Goal: Transaction & Acquisition: Purchase product/service

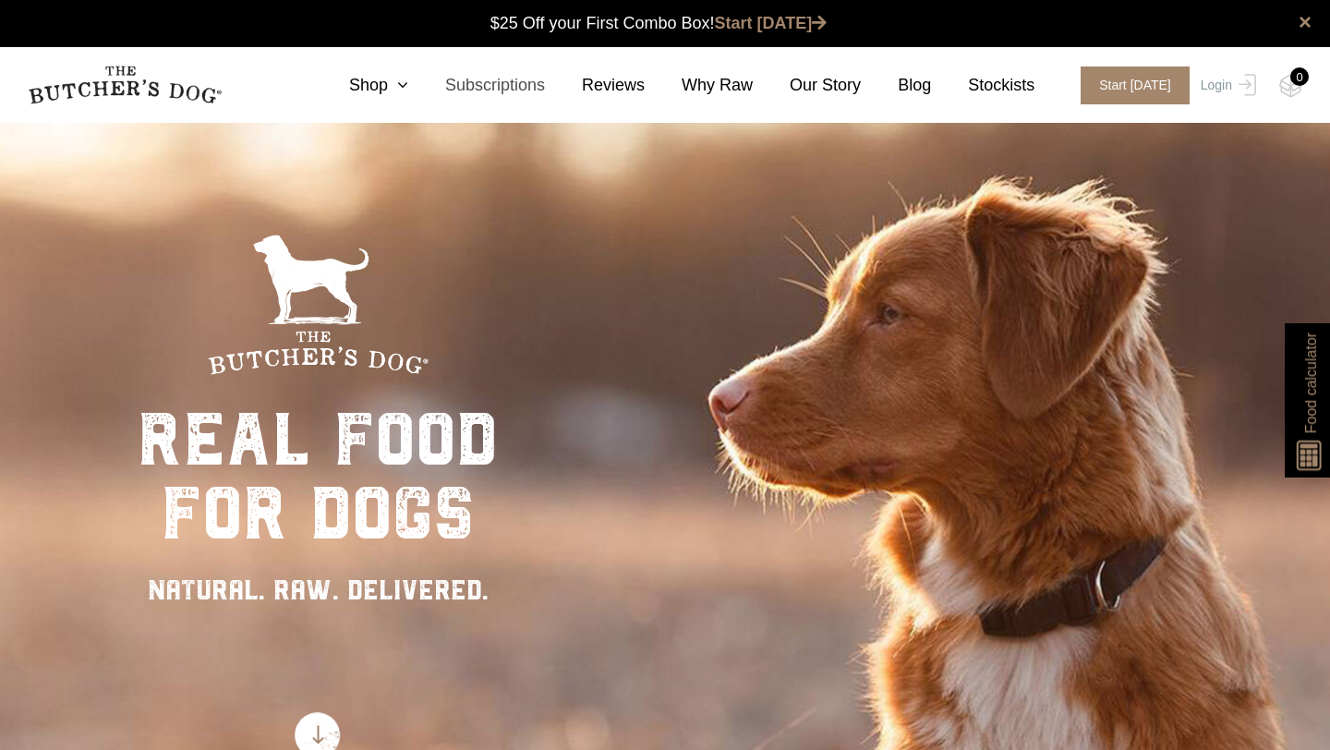
click at [494, 85] on link "Subscriptions" at bounding box center [476, 85] width 137 height 25
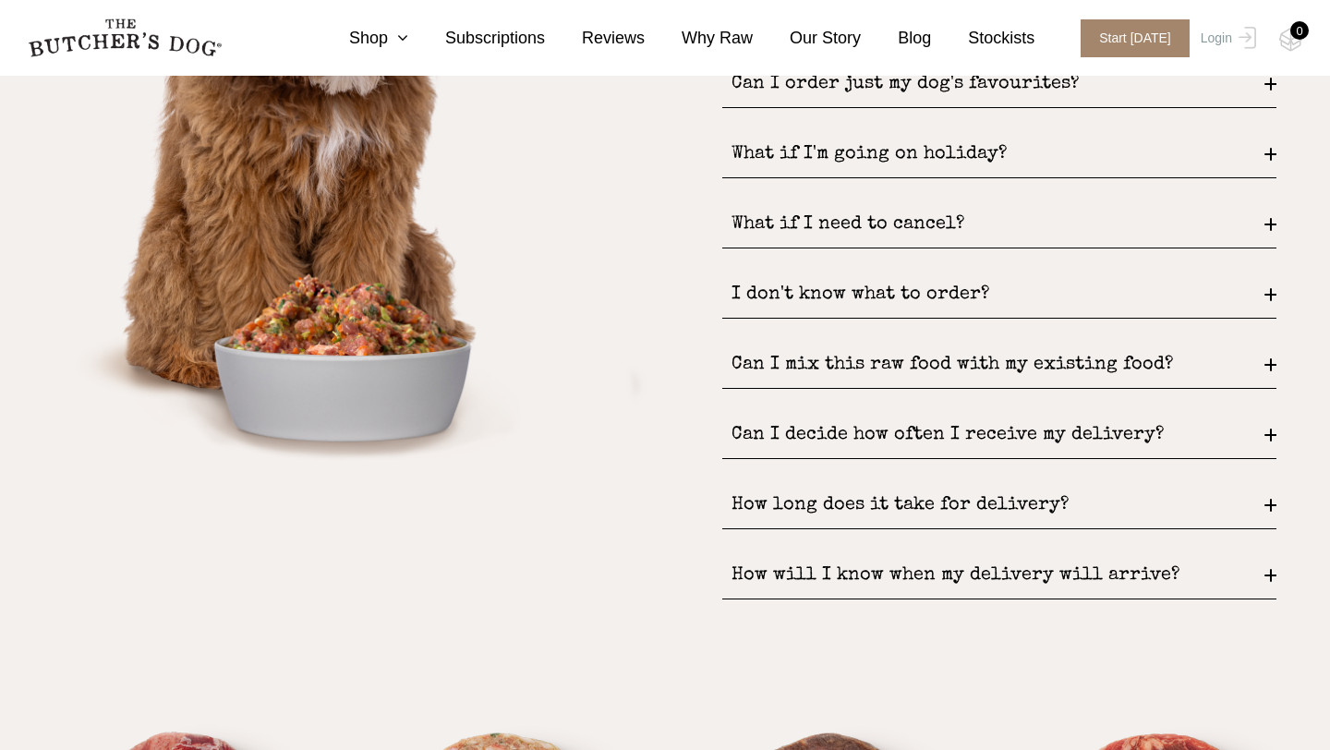
scroll to position [2521, 0]
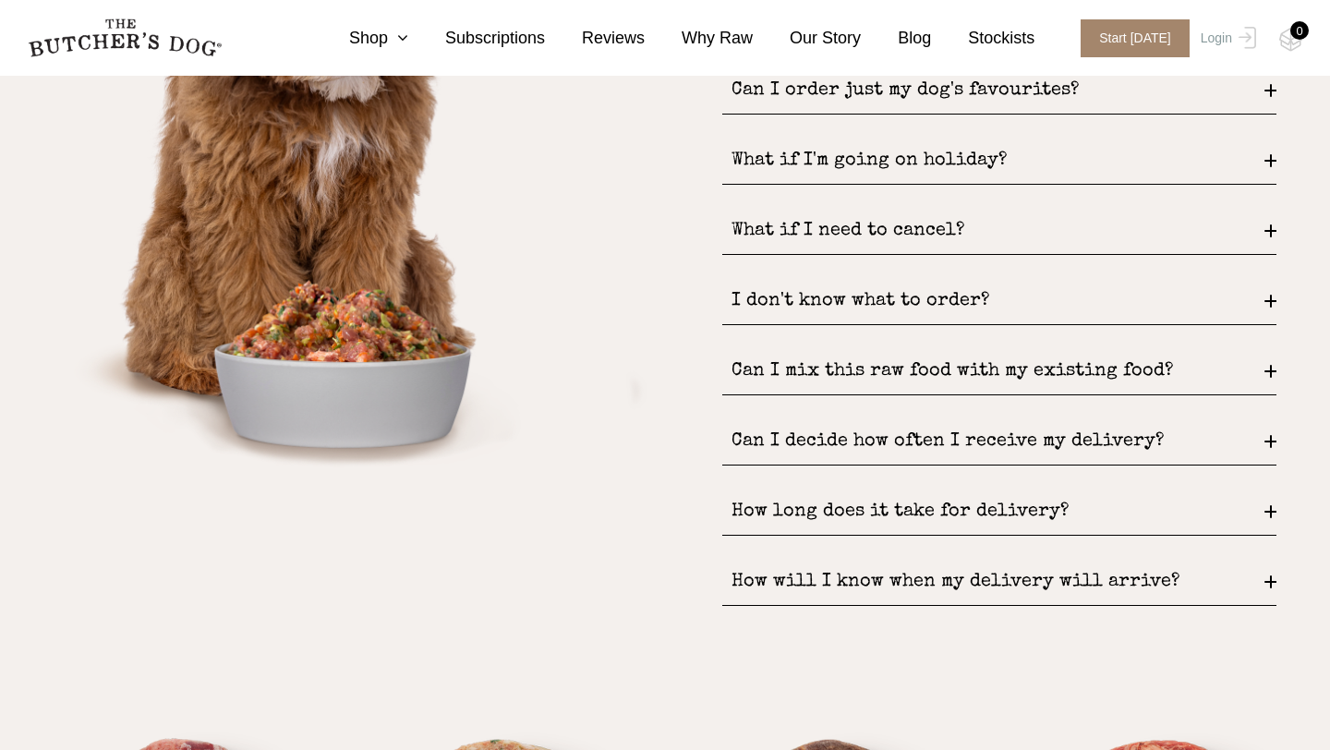
click at [817, 362] on div "Can I mix this raw food with my existing food?" at bounding box center [999, 371] width 554 height 47
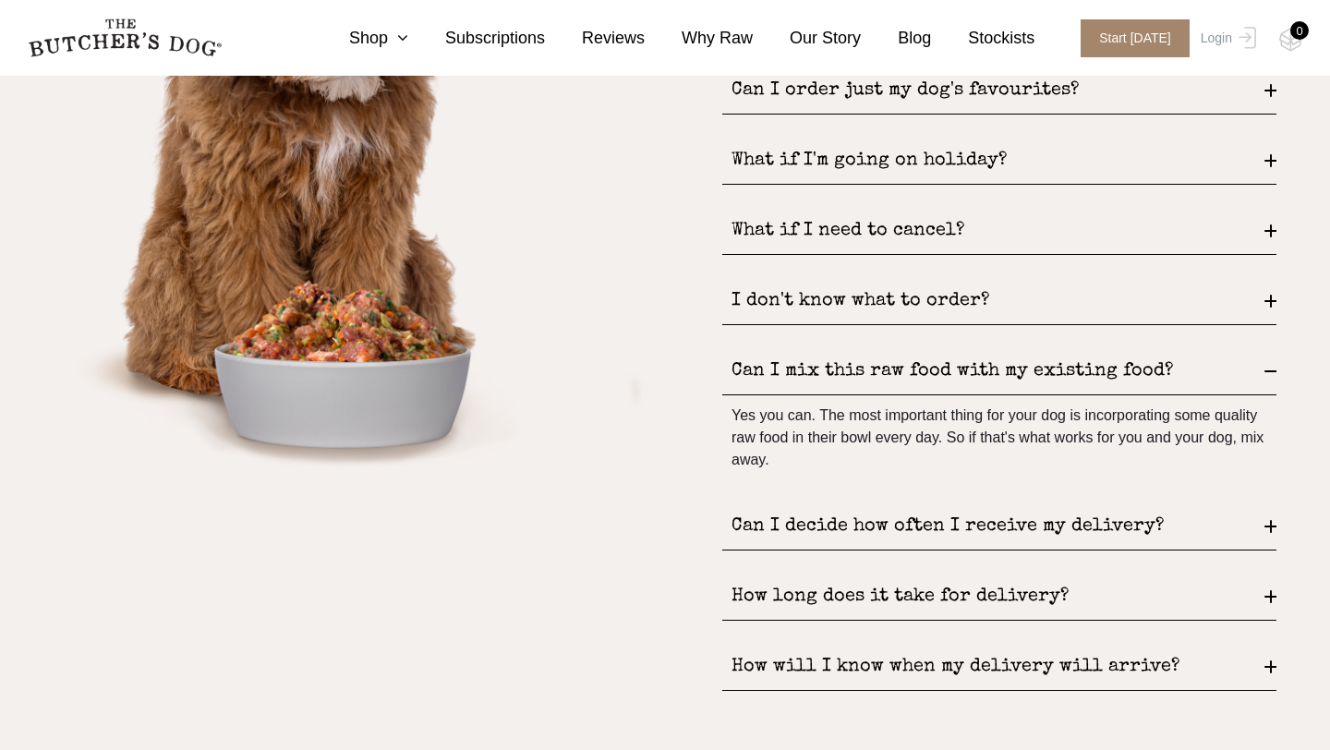
click at [817, 362] on div "Can I mix this raw food with my existing food?" at bounding box center [999, 371] width 554 height 47
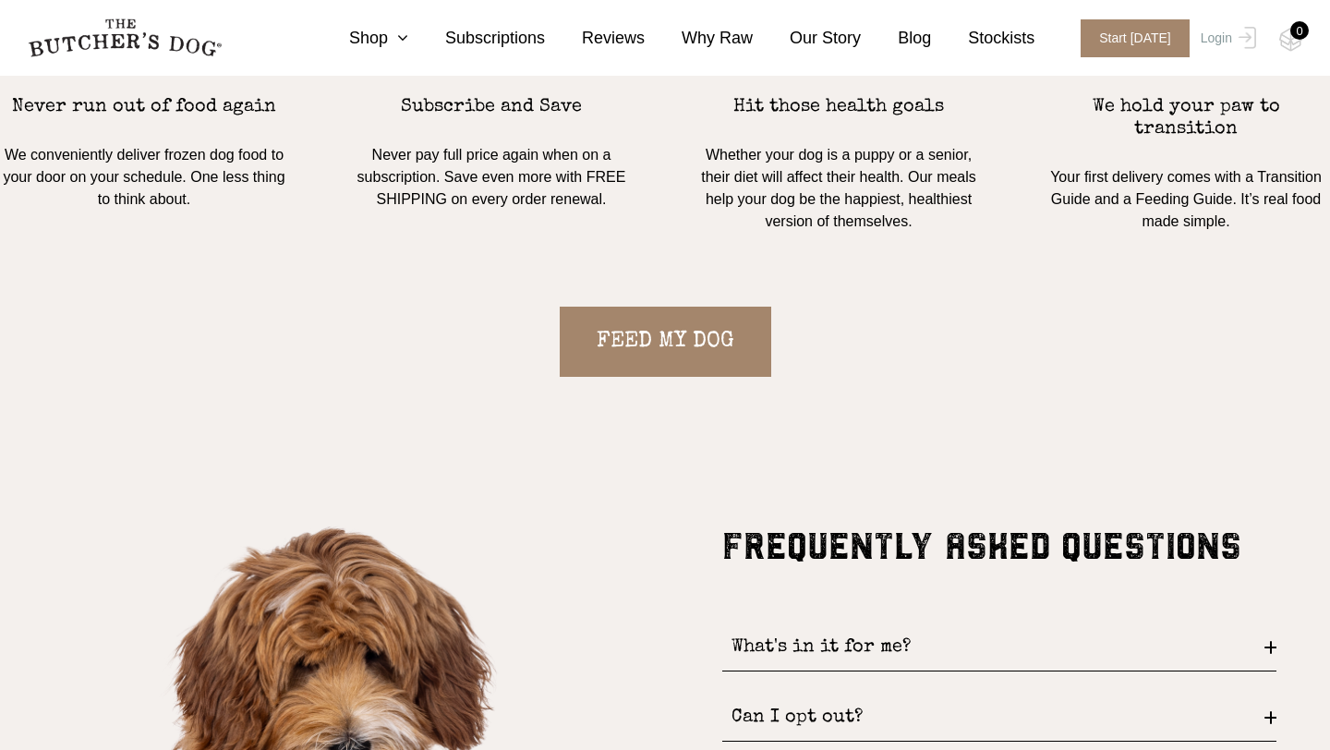
scroll to position [1780, 0]
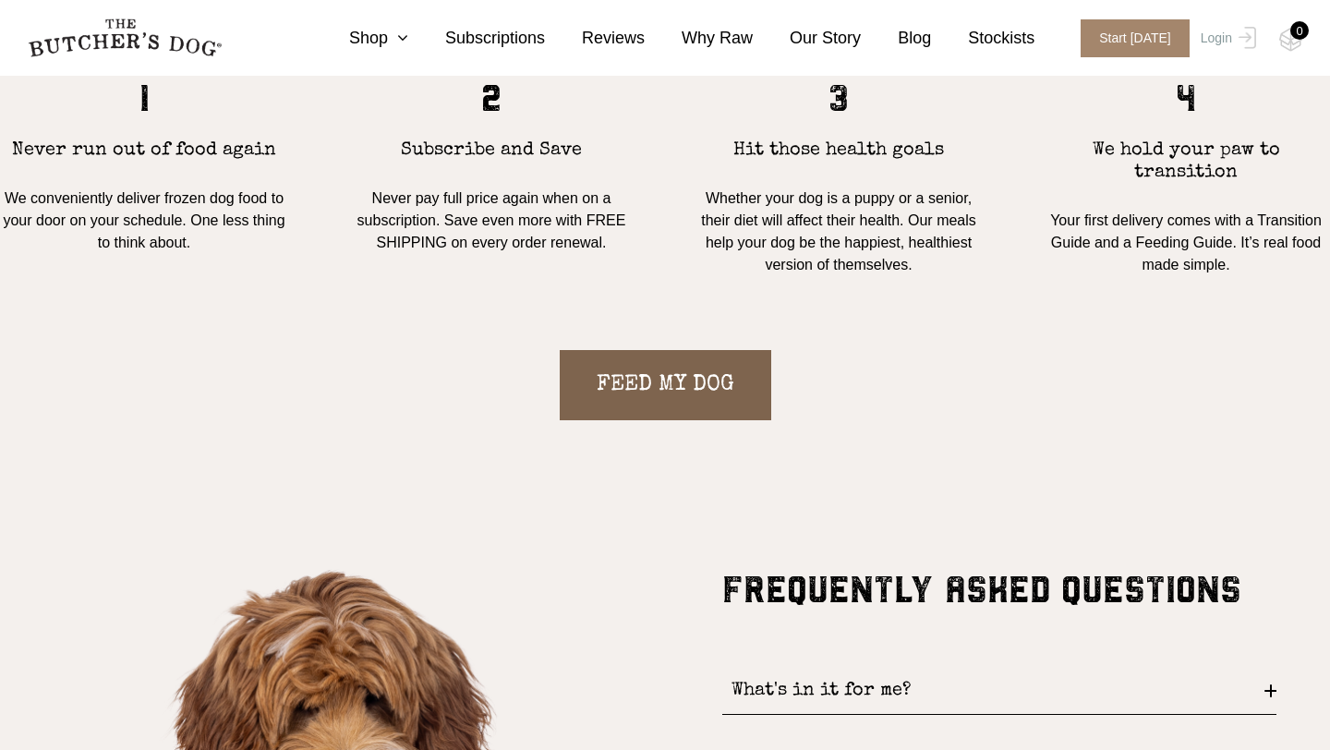
click at [712, 378] on link "FEED MY DOG" at bounding box center [666, 385] width 212 height 70
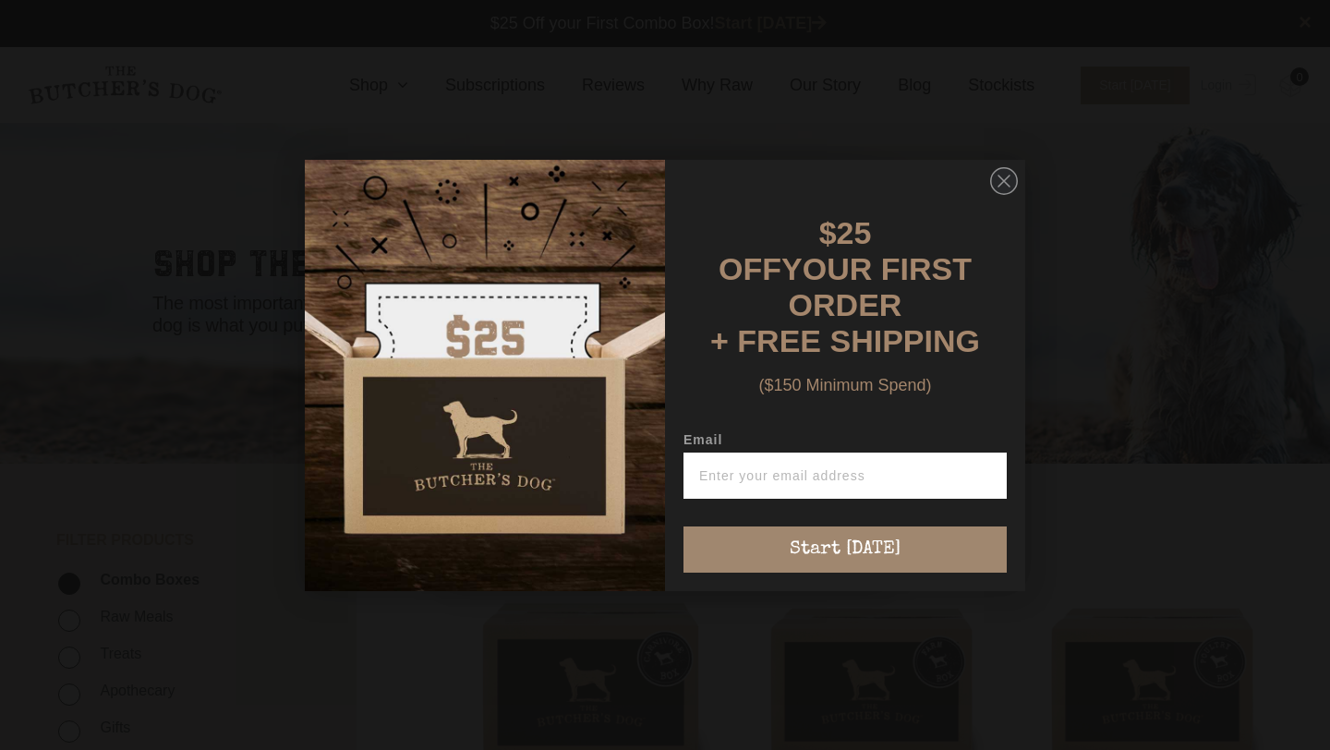
scroll to position [1, 0]
click at [1002, 187] on icon "Close dialog" at bounding box center [1004, 181] width 11 height 11
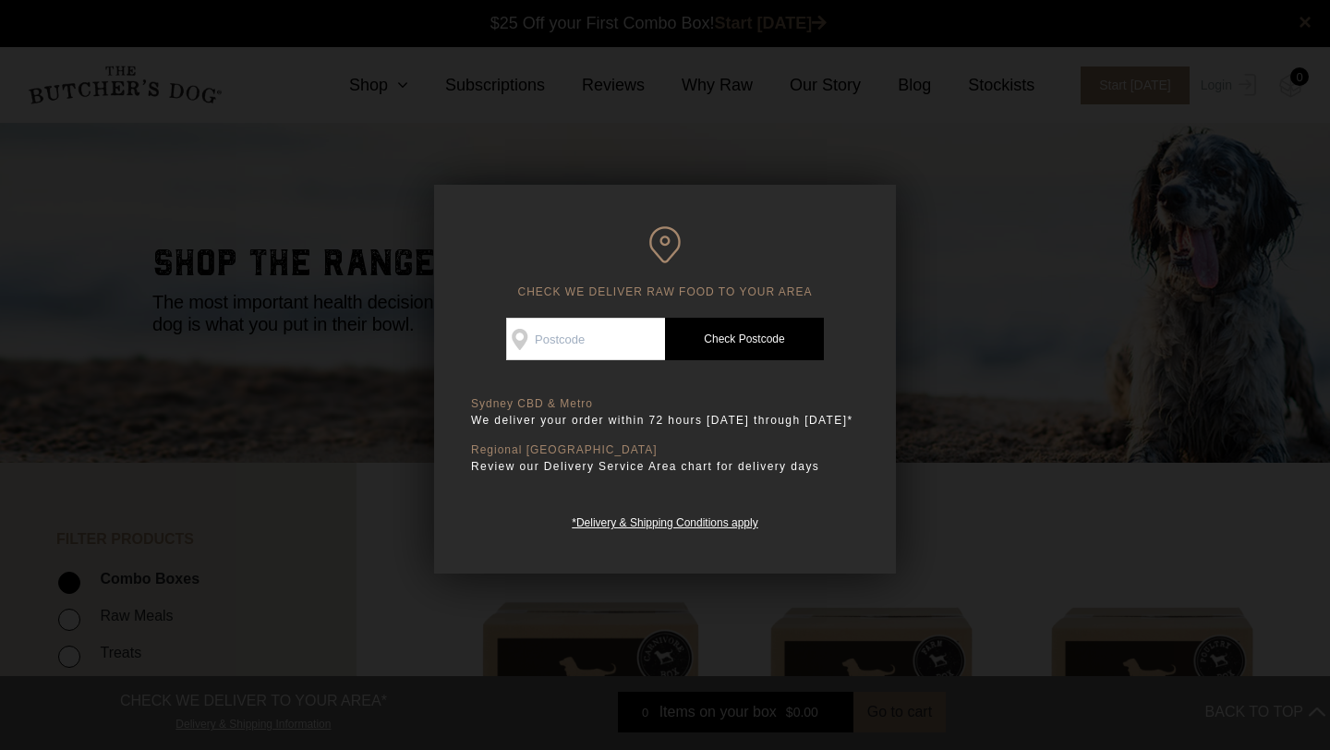
click at [595, 348] on input "Check Availability At" at bounding box center [585, 339] width 159 height 42
type input "2017"
click at [712, 353] on link "Check Postcode" at bounding box center [744, 339] width 159 height 42
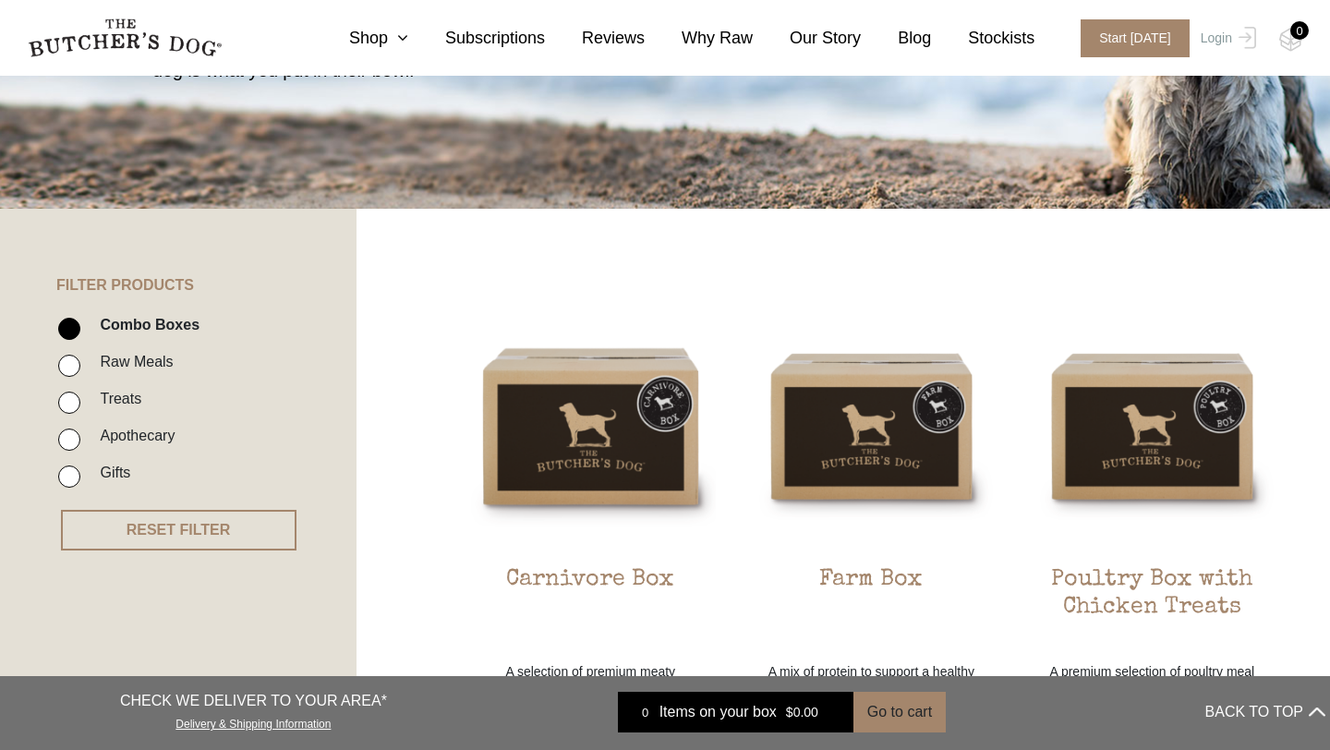
scroll to position [261, 0]
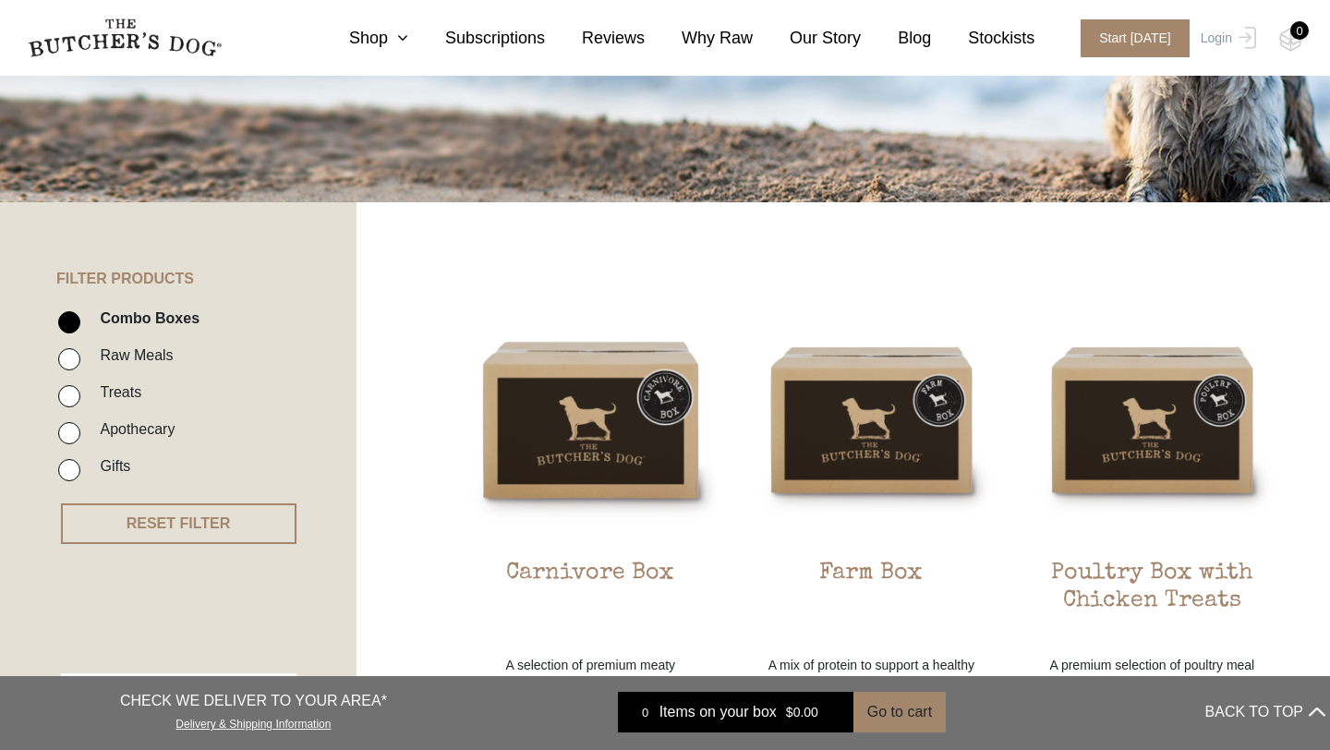
click at [116, 358] on label "Raw Meals" at bounding box center [132, 355] width 82 height 25
click at [80, 358] on input "Raw Meals" at bounding box center [69, 359] width 22 height 22
checkbox input "true"
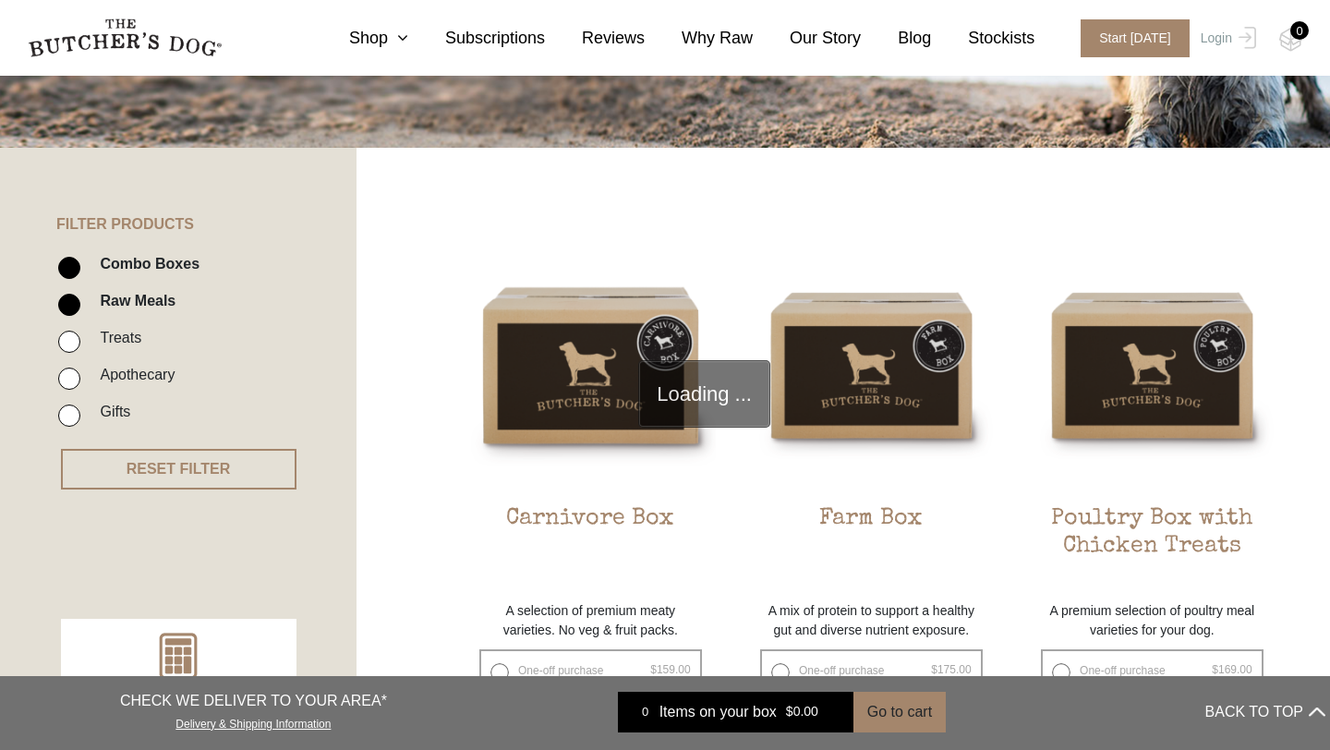
click at [125, 314] on ul "Combo Boxes Raw Meals Treats Apothecary Gifts" at bounding box center [205, 343] width 301 height 185
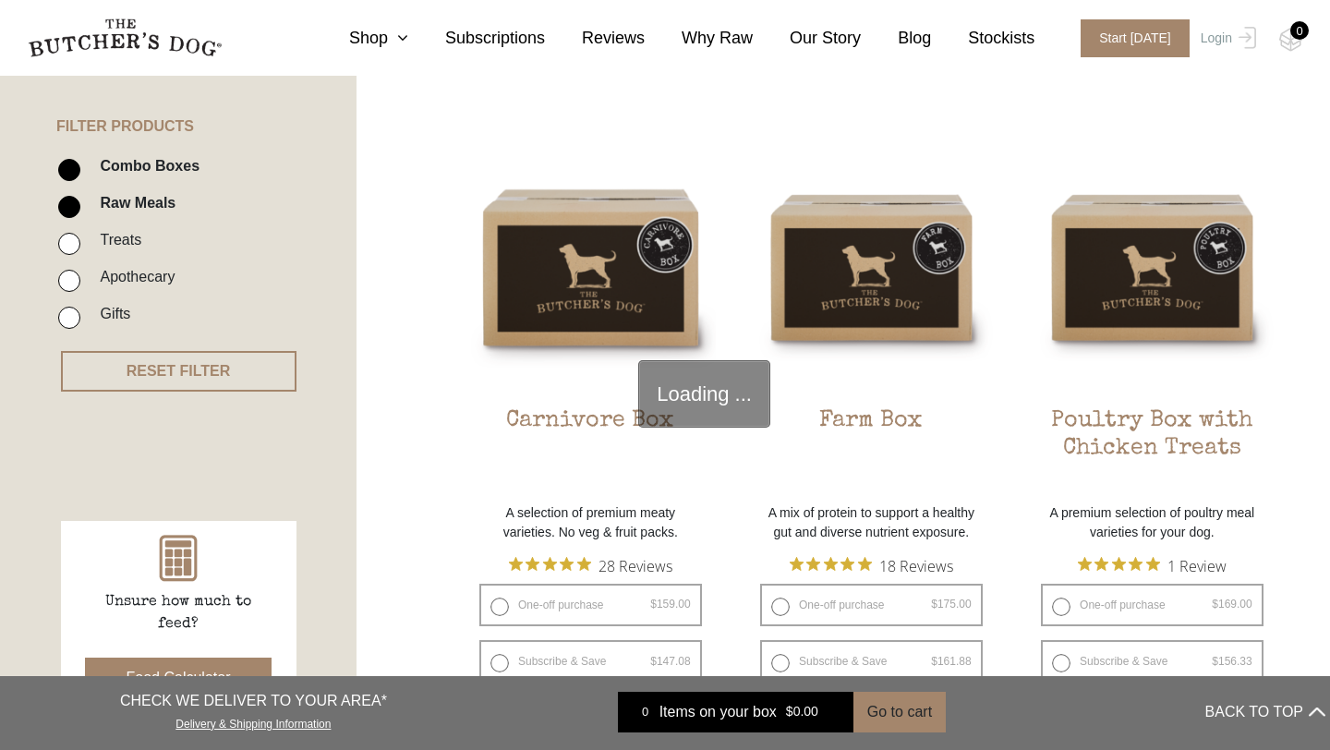
scroll to position [418, 0]
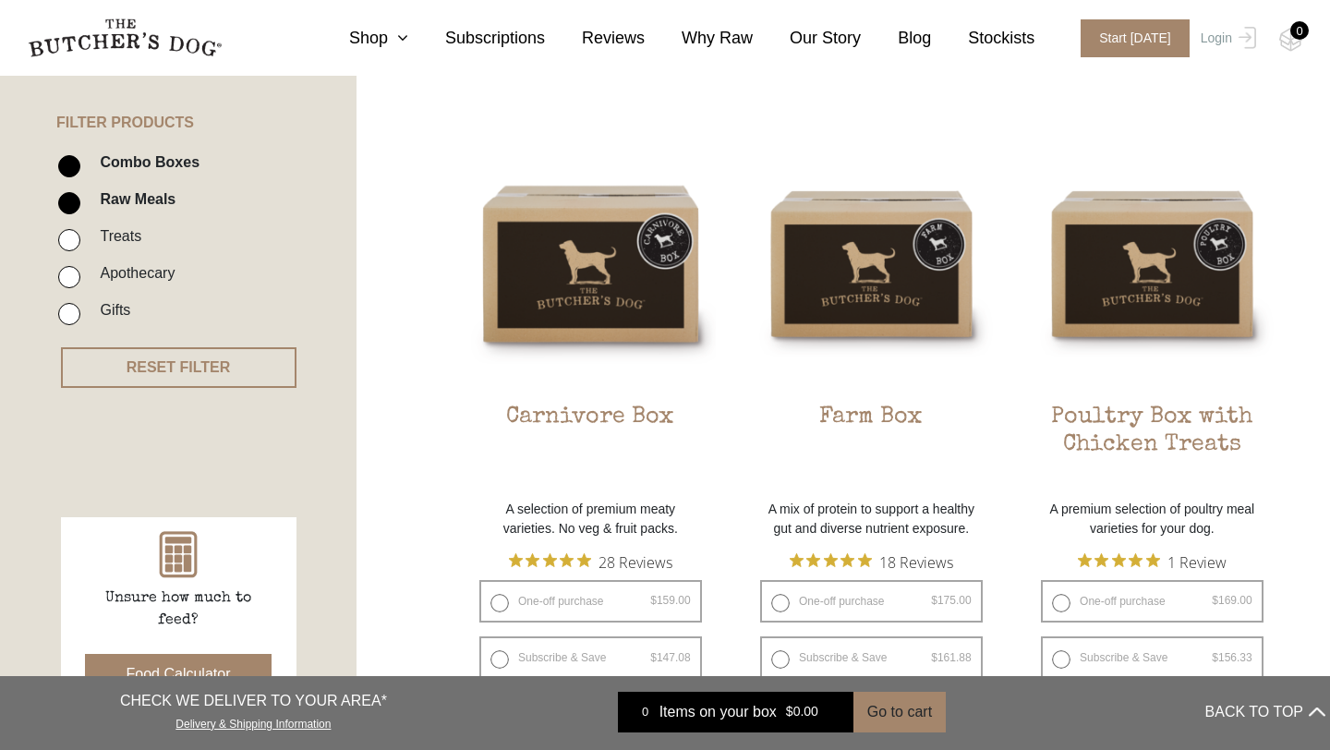
click at [143, 158] on label "Combo Boxes" at bounding box center [145, 162] width 109 height 25
click at [80, 158] on input "Combo Boxes" at bounding box center [69, 166] width 22 height 22
checkbox input "false"
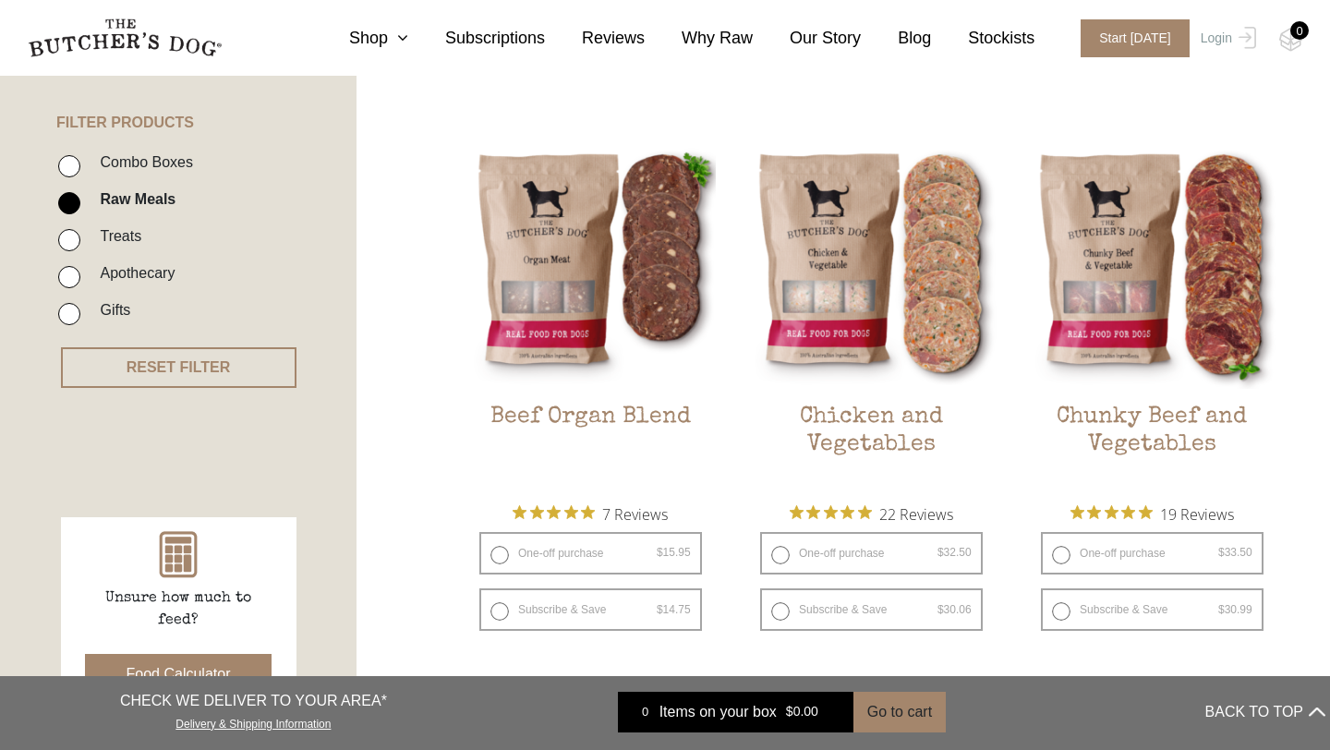
click at [67, 167] on input "Combo Boxes" at bounding box center [69, 166] width 22 height 22
checkbox input "true"
click at [70, 202] on input "Raw Meals" at bounding box center [69, 203] width 22 height 22
checkbox input "false"
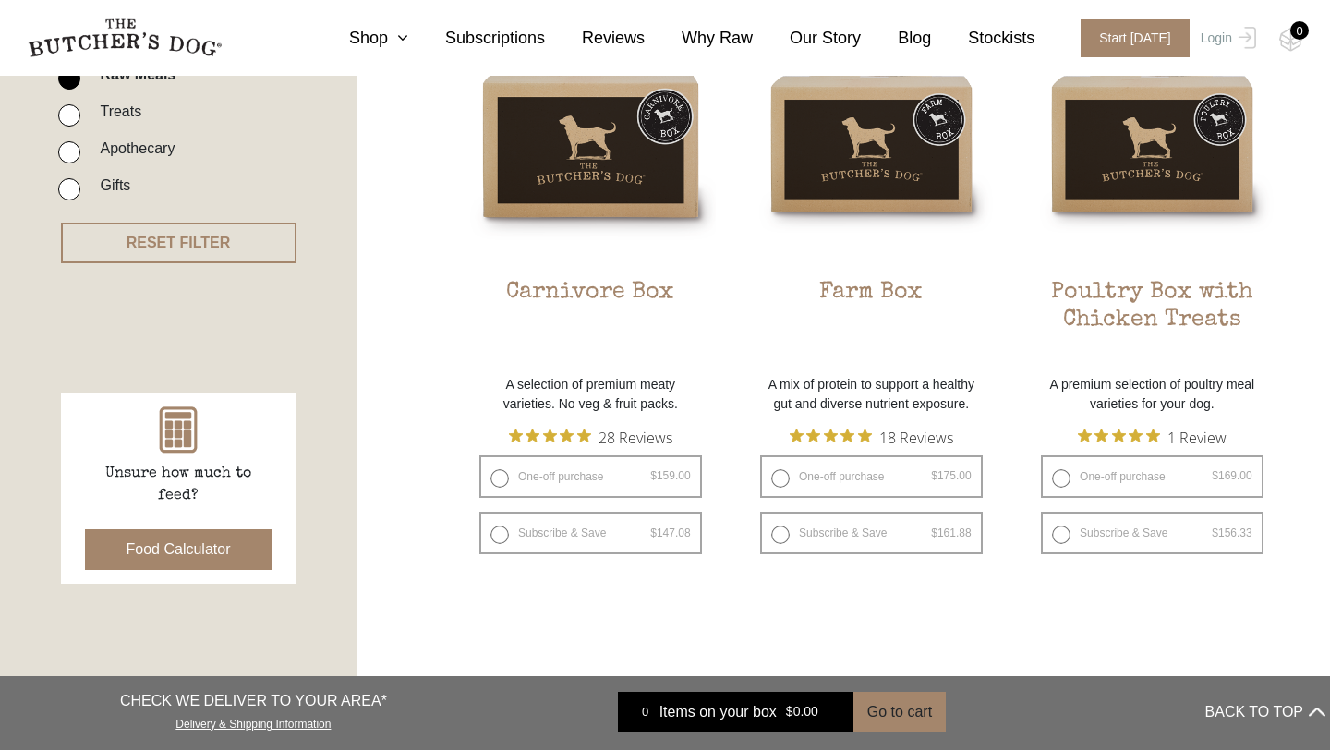
scroll to position [555, 0]
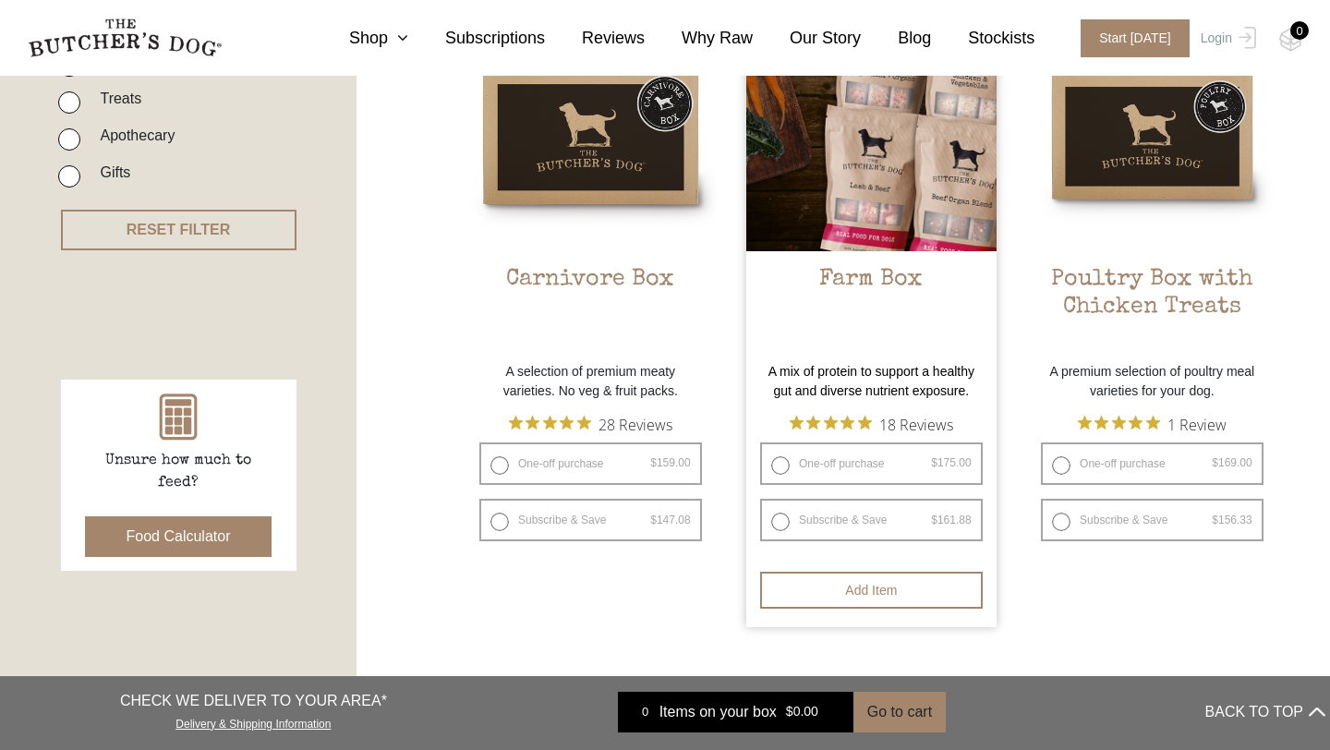
click at [892, 196] on img at bounding box center [871, 126] width 250 height 250
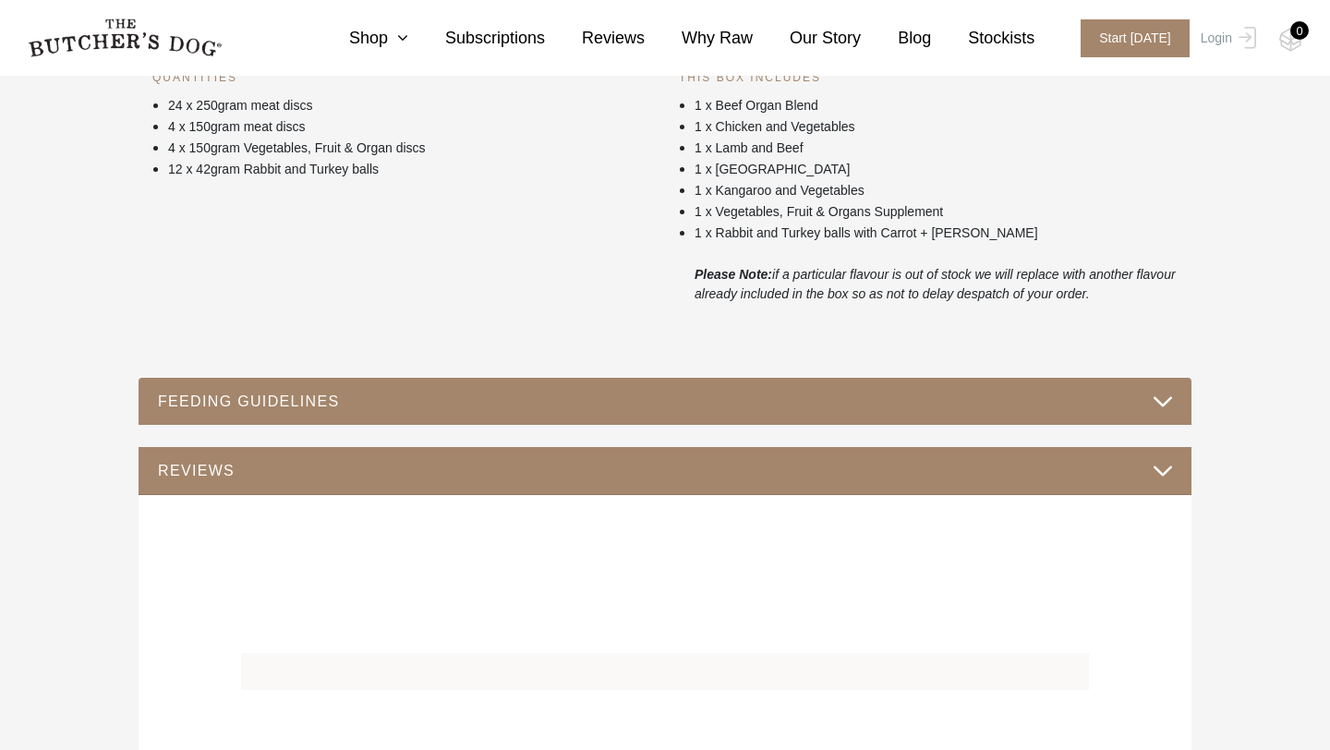
scroll to position [881, 0]
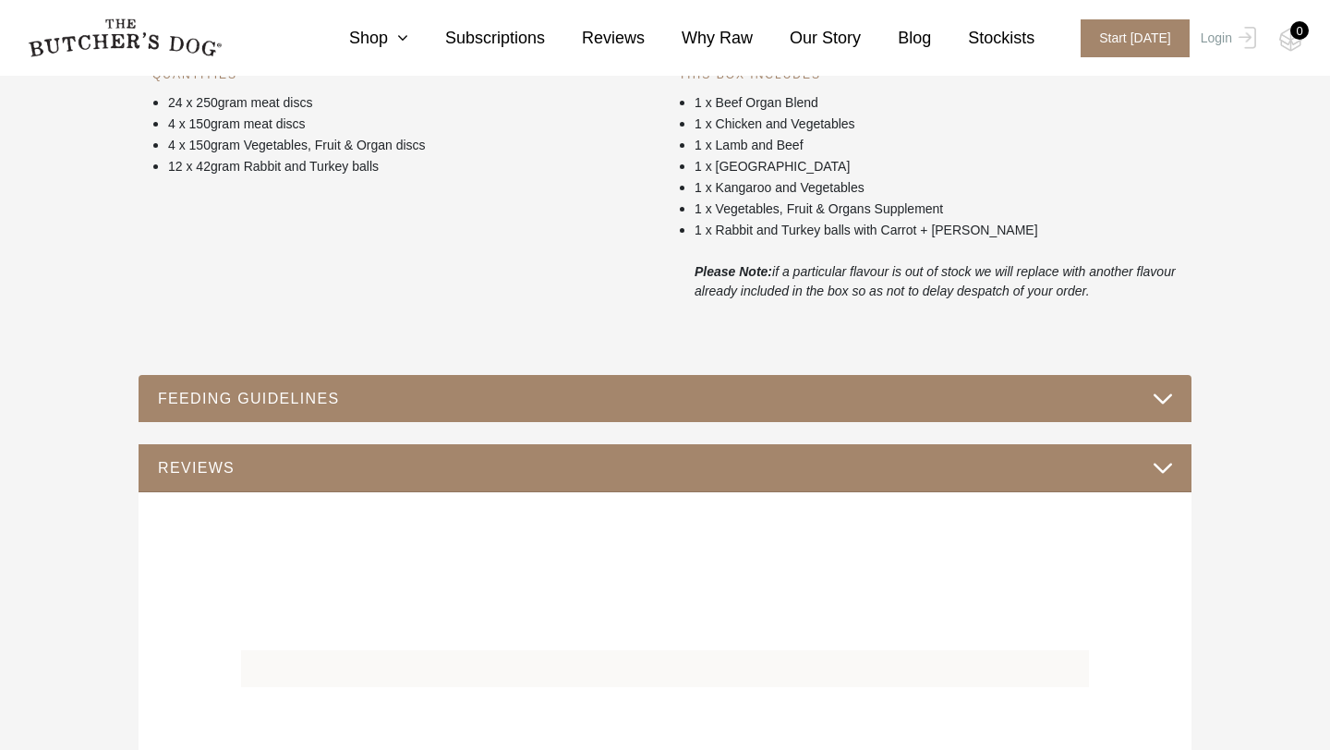
click at [754, 401] on button "FEEDING GUIDELINES" at bounding box center [665, 398] width 1016 height 25
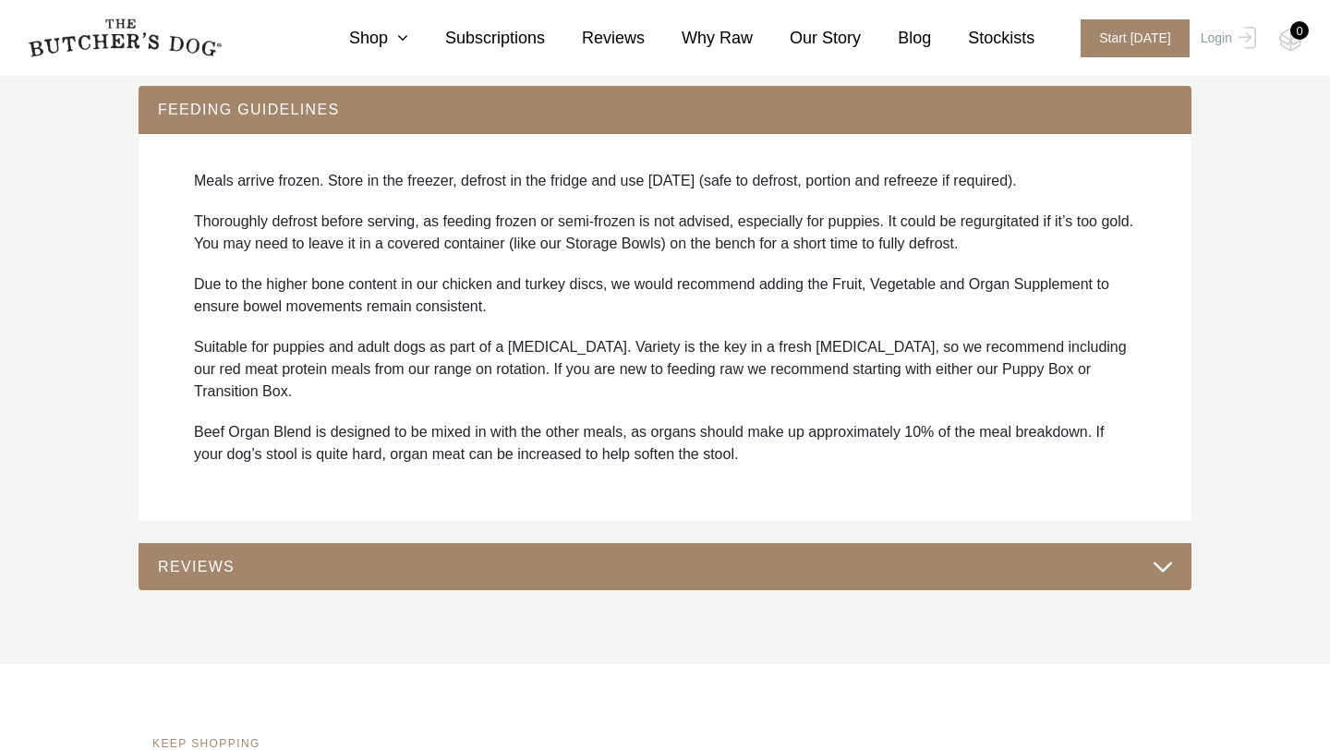
scroll to position [1182, 0]
